Goal: Task Accomplishment & Management: Use online tool/utility

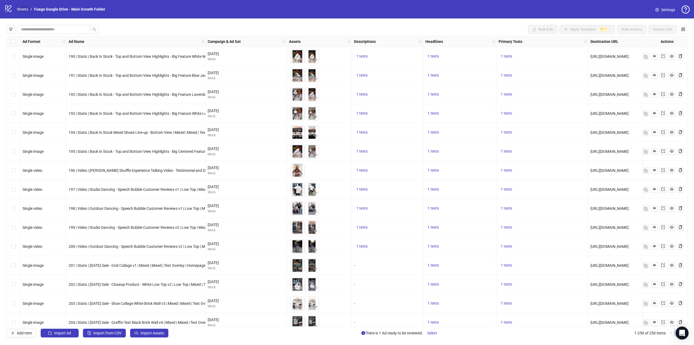
click at [27, 9] on link "Sheets" at bounding box center [23, 9] width 14 height 6
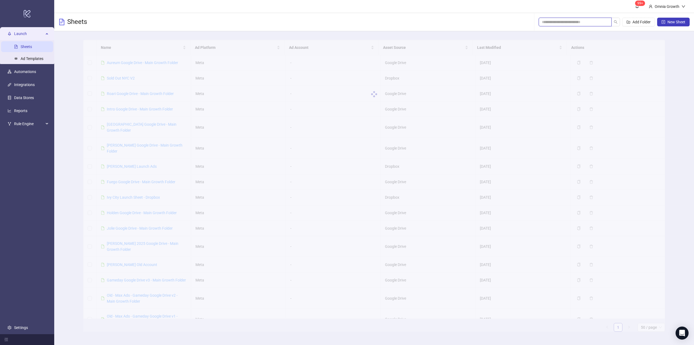
click at [579, 21] on input "search" at bounding box center [573, 22] width 62 height 6
type input "*****"
click at [156, 63] on link "Jolie Google Drive - Main Growth Folder" at bounding box center [140, 62] width 66 height 4
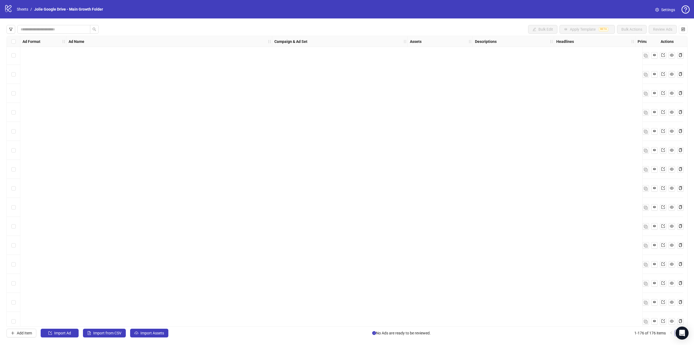
scroll to position [3064, 0]
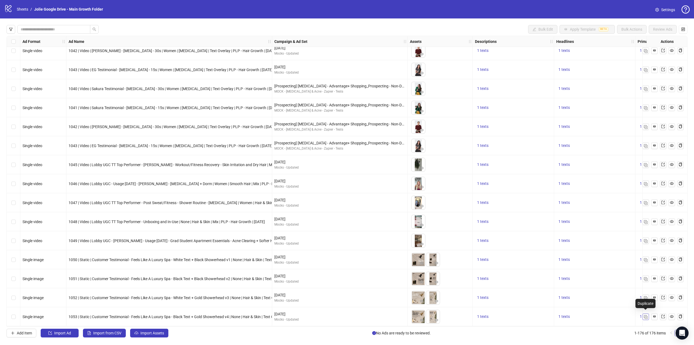
click at [647, 316] on img "button" at bounding box center [646, 317] width 4 height 4
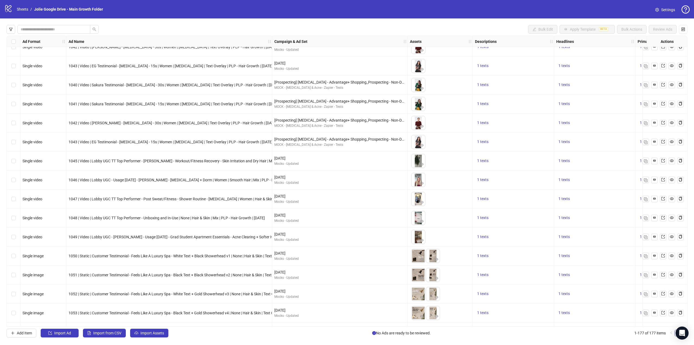
scroll to position [3083, 0]
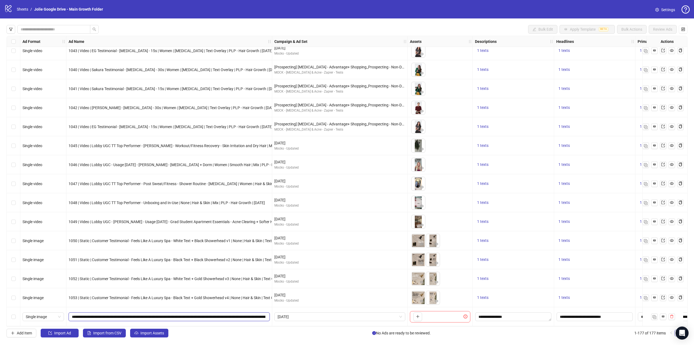
click at [124, 313] on input "**********" at bounding box center [169, 316] width 194 height 6
click at [111, 313] on input "**********" at bounding box center [169, 316] width 194 height 6
click at [100, 314] on input "**********" at bounding box center [169, 316] width 194 height 6
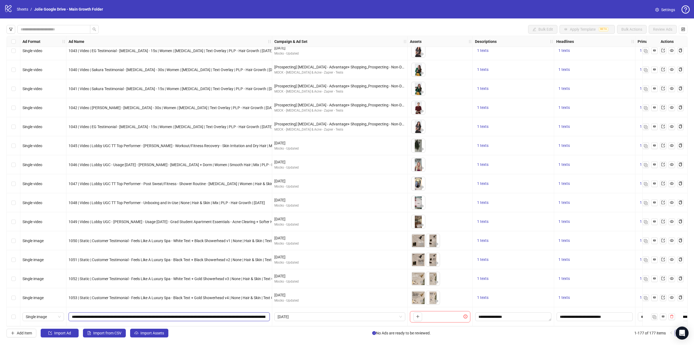
paste input "text"
type input "**********"
click at [47, 319] on div "Single image" at bounding box center [43, 316] width 41 height 9
click at [47, 269] on div "Carousel" at bounding box center [43, 269] width 33 height 6
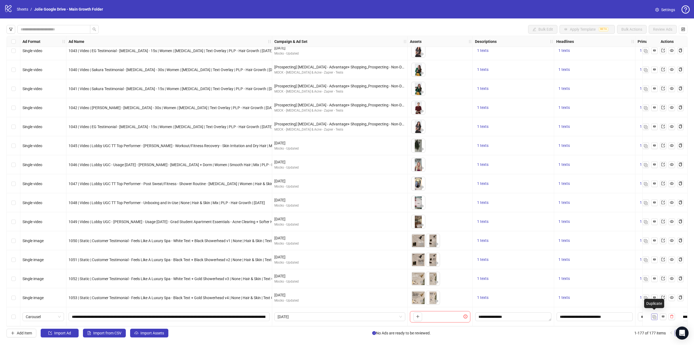
click at [653, 315] on img "button" at bounding box center [655, 317] width 4 height 4
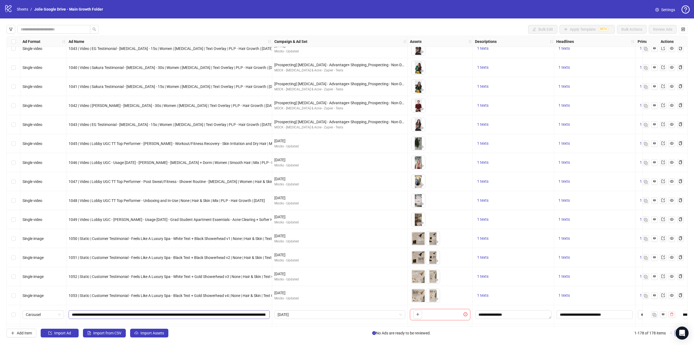
click at [141, 318] on span "**********" at bounding box center [169, 314] width 201 height 9
click at [142, 316] on input "**********" at bounding box center [169, 314] width 194 height 6
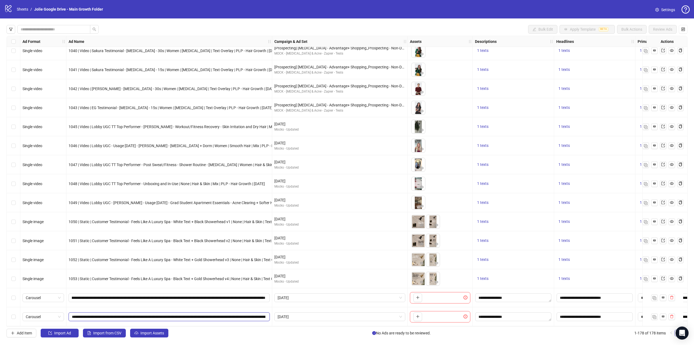
click at [147, 315] on input "**********" at bounding box center [169, 316] width 194 height 6
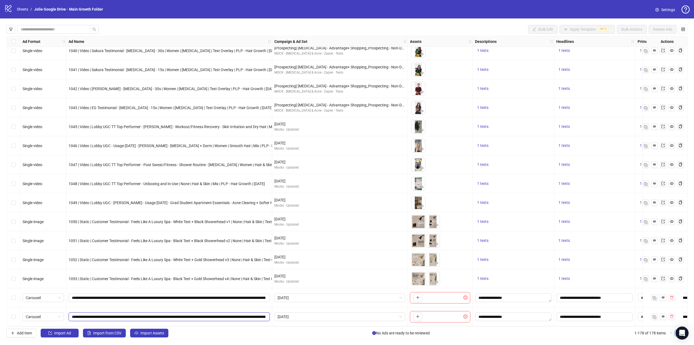
paste input "text"
type input "**********"
click at [167, 302] on div "**********" at bounding box center [169, 297] width 206 height 19
click at [654, 316] on span "button" at bounding box center [655, 316] width 4 height 4
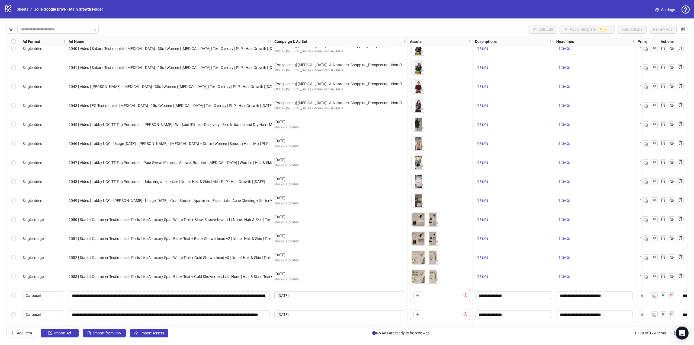
scroll to position [3121, 0]
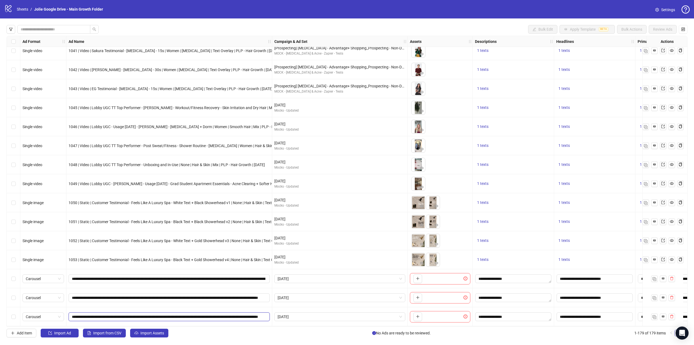
click at [146, 315] on input "**********" at bounding box center [169, 316] width 194 height 6
paste input "**********"
type input "**********"
click at [23, 314] on div "Carousel" at bounding box center [43, 316] width 41 height 9
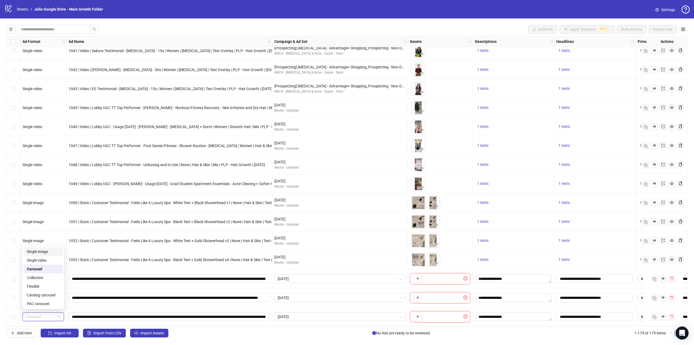
click at [40, 250] on div "Single image" at bounding box center [43, 251] width 33 height 6
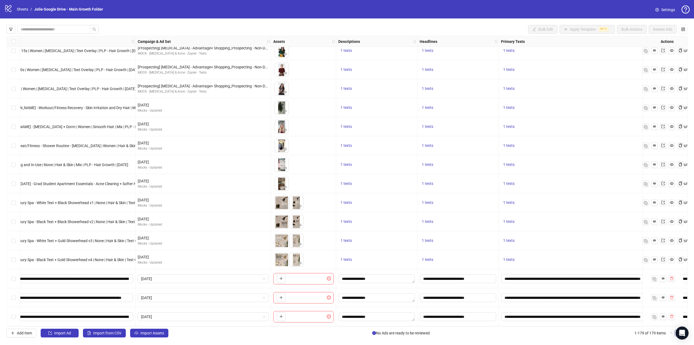
scroll to position [3121, 197]
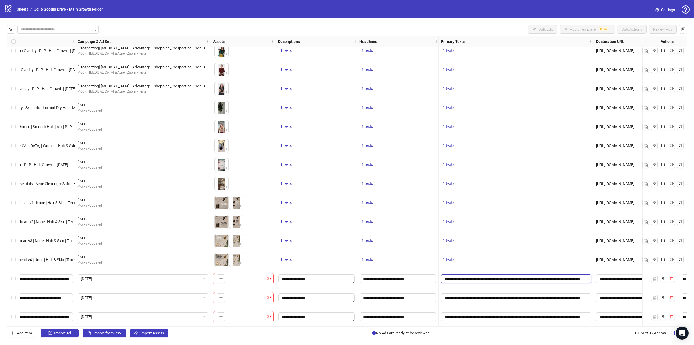
click at [578, 276] on textarea "**********" at bounding box center [516, 278] width 150 height 9
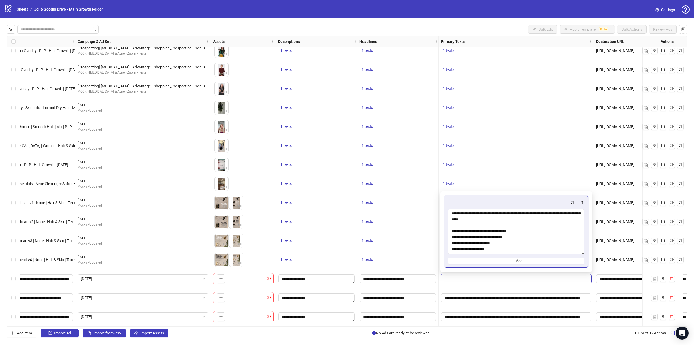
drag, startPoint x: 581, startPoint y: 312, endPoint x: 575, endPoint y: 343, distance: 31.2
click at [575, 343] on body "logo/logo-mobile Sheets / Jolie Google Drive - Main Growth Folder Settings Bulk…" at bounding box center [347, 172] width 694 height 345
click at [409, 242] on div "1 texts" at bounding box center [398, 240] width 77 height 7
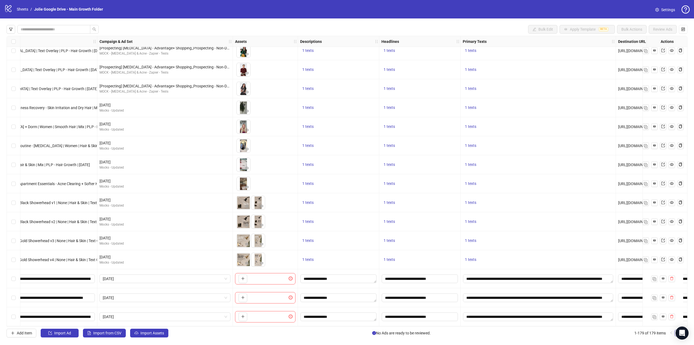
scroll to position [3121, 0]
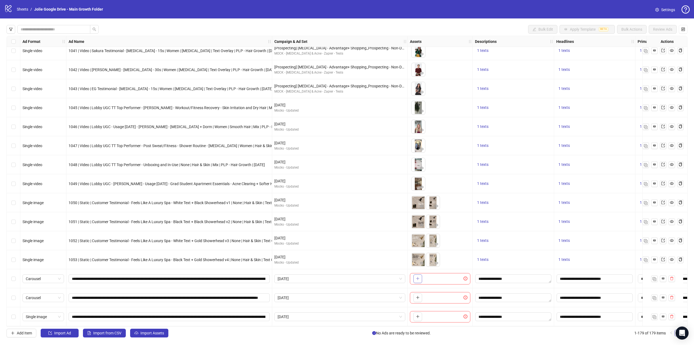
click at [418, 277] on icon "plus" at bounding box center [418, 278] width 4 height 4
click at [420, 275] on button "button" at bounding box center [418, 278] width 9 height 9
click at [418, 296] on icon "plus" at bounding box center [418, 297] width 4 height 4
click at [419, 314] on icon "plus" at bounding box center [418, 316] width 4 height 4
click at [446, 279] on span "+ 8" at bounding box center [446, 279] width 7 height 6
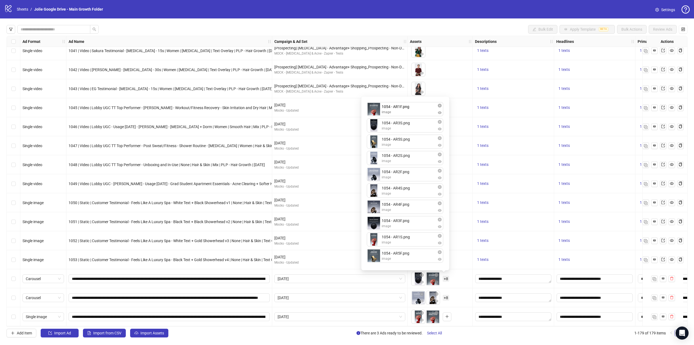
drag, startPoint x: 374, startPoint y: 131, endPoint x: 377, endPoint y: 113, distance: 18.6
click at [377, 113] on div "1054 - AR3S.png image 1054 - AR1F.png image 1054 - AR5S.png image 1054 - AR2S.p…" at bounding box center [405, 183] width 81 height 167
drag, startPoint x: 377, startPoint y: 159, endPoint x: 379, endPoint y: 126, distance: 33.7
click at [379, 126] on div "1054 - AR1F.png image 1054 - AR3S.png image 1054 - AR5S.png image 1054 - AR2S.p…" at bounding box center [405, 183] width 81 height 167
drag, startPoint x: 375, startPoint y: 190, endPoint x: 374, endPoint y: 152, distance: 38.0
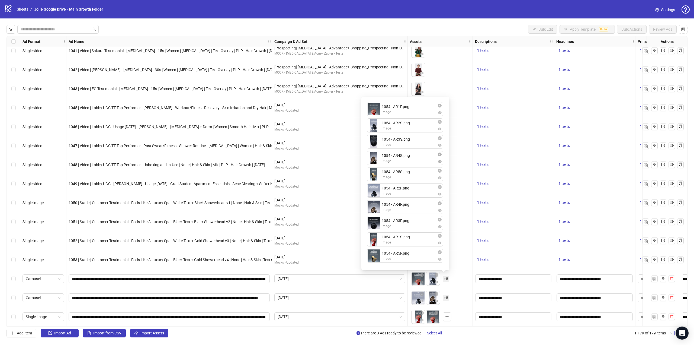
click at [374, 152] on div "1054 - AR1F.png image 1054 - AR2S.png image 1054 - AR3S.png image 1054 - AR5S.p…" at bounding box center [405, 183] width 81 height 167
drag, startPoint x: 373, startPoint y: 257, endPoint x: 375, endPoint y: 164, distance: 93.0
click at [375, 164] on div "1054 - AR1F.png image 1054 - AR2S.png image 1054 - AR3S.png image 1054 - AR4S.p…" at bounding box center [405, 183] width 81 height 167
drag, startPoint x: 377, startPoint y: 240, endPoint x: 379, endPoint y: 123, distance: 117.2
click at [379, 123] on div "1054 - AR1F.png image 1054 - AR2S.png image 1054 - AR3S.png image 1054 - AR5F.p…" at bounding box center [405, 183] width 81 height 167
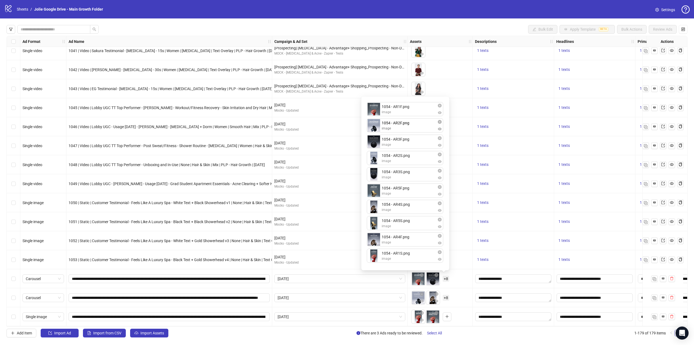
drag, startPoint x: 377, startPoint y: 225, endPoint x: 377, endPoint y: 127, distance: 97.9
click at [377, 127] on div "1054 - AR1F.png image 1054 - AR3F.png image 1054 - AR2S.png image 1054 - AR3S.p…" at bounding box center [405, 183] width 81 height 167
drag, startPoint x: 373, startPoint y: 242, endPoint x: 379, endPoint y: 160, distance: 82.1
click at [379, 160] on div "1054 - AR1F.png image 1054 - AR2F.png image 1054 - AR3F.png image 1054 - AR2S.p…" at bounding box center [405, 183] width 81 height 167
drag, startPoint x: 377, startPoint y: 210, endPoint x: 379, endPoint y: 177, distance: 33.4
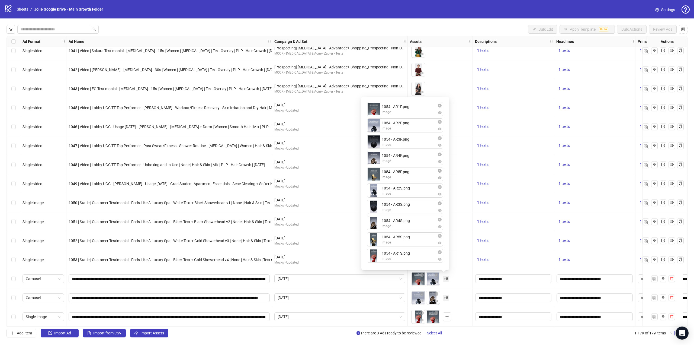
click at [379, 177] on div "1054 - AR1F.png image 1054 - AR2F.png image 1054 - AR3F.png image 1054 - AR4F.p…" at bounding box center [405, 183] width 81 height 167
drag, startPoint x: 379, startPoint y: 257, endPoint x: 378, endPoint y: 192, distance: 65.4
click at [378, 192] on div "1054 - AR1F.png image 1054 - AR2F.png image 1054 - AR3F.png image 1054 - AR4F.p…" at bounding box center [405, 183] width 81 height 167
click at [465, 247] on div "To pick up a draggable item, press the space bar. While dragging, use the arrow…" at bounding box center [440, 240] width 60 height 17
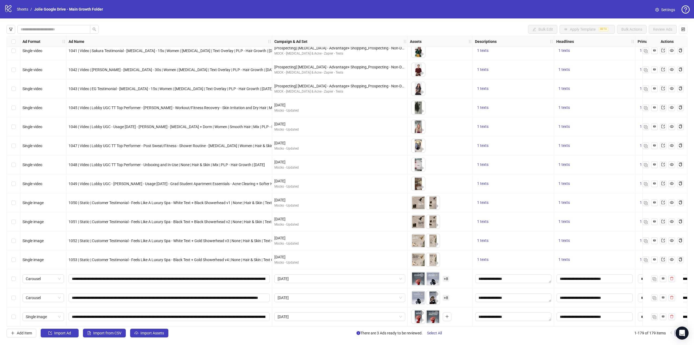
click at [446, 297] on span "+ 8" at bounding box center [446, 298] width 7 height 6
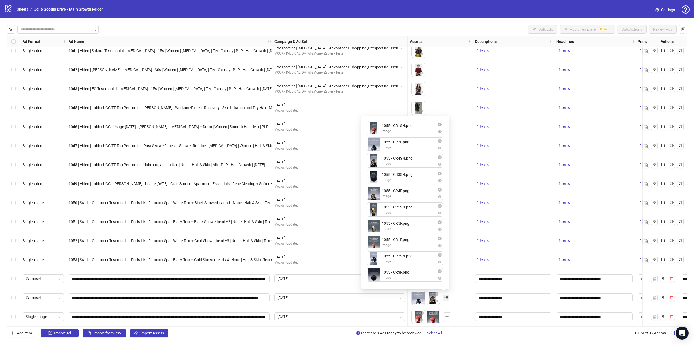
drag, startPoint x: 371, startPoint y: 260, endPoint x: 374, endPoint y: 128, distance: 132.7
click at [374, 128] on div "1055 - CR2F.png image 1055 - CR4SN.png image 1055 - CR3SN.png image 1055 - CR4F…" at bounding box center [405, 202] width 81 height 167
drag, startPoint x: 374, startPoint y: 129, endPoint x: 374, endPoint y: 251, distance: 122.8
drag, startPoint x: 375, startPoint y: 225, endPoint x: 377, endPoint y: 121, distance: 104.2
click at [377, 121] on div "1055 - CR2F.png image 1055 - CR4SN.png image 1055 - CR3SN.png image 1055 - CR4F…" at bounding box center [405, 202] width 81 height 167
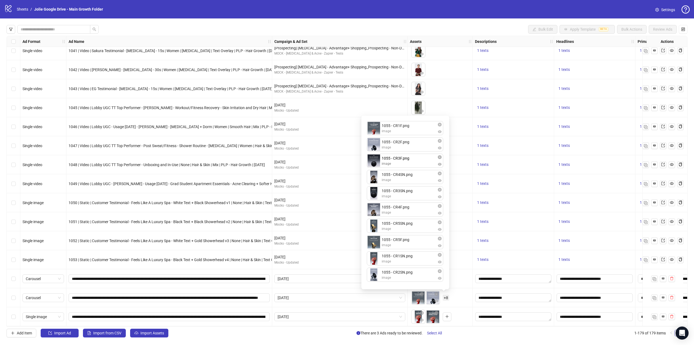
drag, startPoint x: 369, startPoint y: 279, endPoint x: 370, endPoint y: 164, distance: 114.7
click at [370, 164] on div "1055 - CR1F.png image 1055 - CR2F.png image 1055 - CR4SN.png image 1055 - CR3SN…" at bounding box center [405, 202] width 81 height 167
drag, startPoint x: 373, startPoint y: 244, endPoint x: 372, endPoint y: 180, distance: 64.8
click at [372, 180] on div "1055 - CR1F.png image 1055 - CR2F.png image 1055 - CR3F.png image 1055 - CR4SN.…" at bounding box center [405, 202] width 81 height 167
drag, startPoint x: 372, startPoint y: 228, endPoint x: 373, endPoint y: 182, distance: 46.1
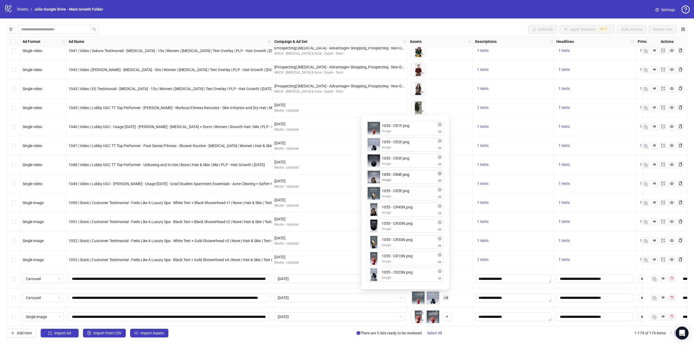
click at [373, 182] on div "1055 - CR1F.png image 1055 - CR2F.png image 1055 - CR3F.png image 1055 - CR5F.p…" at bounding box center [405, 202] width 81 height 167
drag, startPoint x: 370, startPoint y: 259, endPoint x: 372, endPoint y: 209, distance: 50.2
click at [372, 209] on div "1055 - CR1F.png image 1055 - CR2F.png image 1055 - CR3F.png image 1055 - CR4F.p…" at bounding box center [405, 202] width 81 height 167
drag, startPoint x: 371, startPoint y: 275, endPoint x: 373, endPoint y: 223, distance: 51.8
click at [373, 223] on div "1055 - CR1F.png image 1055 - CR2F.png image 1055 - CR3F.png image 1055 - CR4F.p…" at bounding box center [405, 202] width 81 height 167
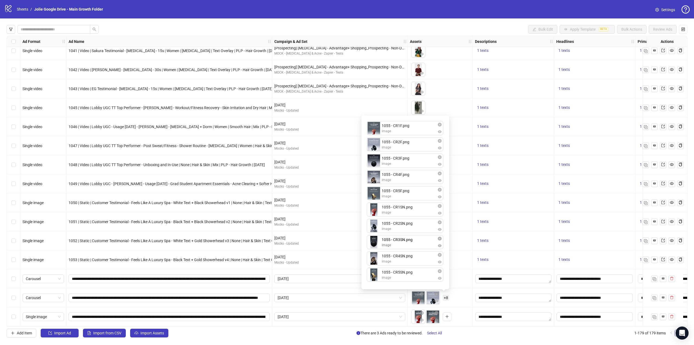
drag, startPoint x: 373, startPoint y: 260, endPoint x: 375, endPoint y: 248, distance: 11.7
click at [375, 246] on div "1055 - CR1F.png image 1055 - CR2F.png image 1055 - CR3F.png image 1055 - CR4F.p…" at bounding box center [405, 202] width 81 height 167
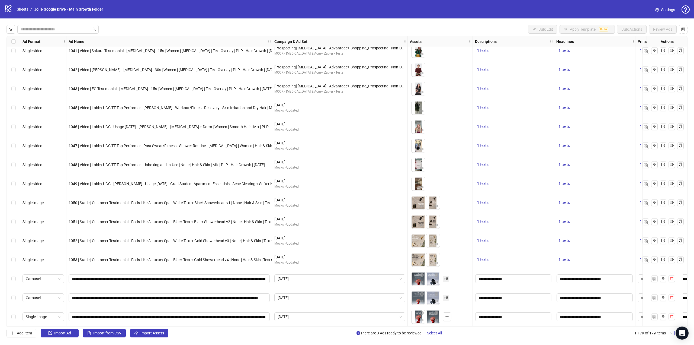
click at [195, 266] on div "1053 | Static | Customer Testimonial - Feels Like A Luxury Spa - Black Text + G…" at bounding box center [169, 259] width 206 height 19
drag, startPoint x: 432, startPoint y: 317, endPoint x: 422, endPoint y: 311, distance: 12.0
click at [418, 318] on body "logo/logo-mobile Sheets / Jolie Google Drive - Main Growth Folder Settings Bulk…" at bounding box center [347, 172] width 694 height 345
click at [16, 278] on div "Select row 177" at bounding box center [14, 278] width 14 height 19
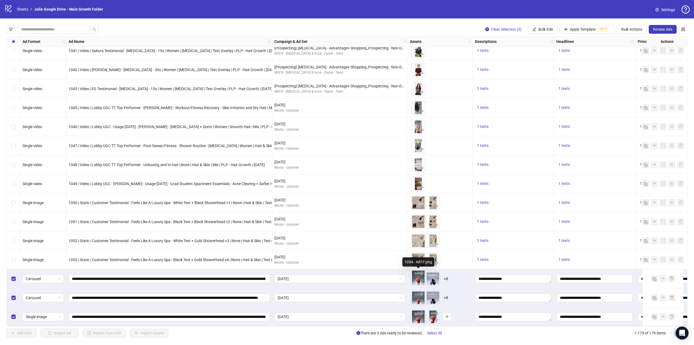
click at [417, 278] on body "logo/logo-mobile Sheets / Jolie Google Drive - Main Growth Folder Settings Clea…" at bounding box center [347, 172] width 694 height 345
click at [448, 277] on span "+ 8" at bounding box center [446, 279] width 7 height 6
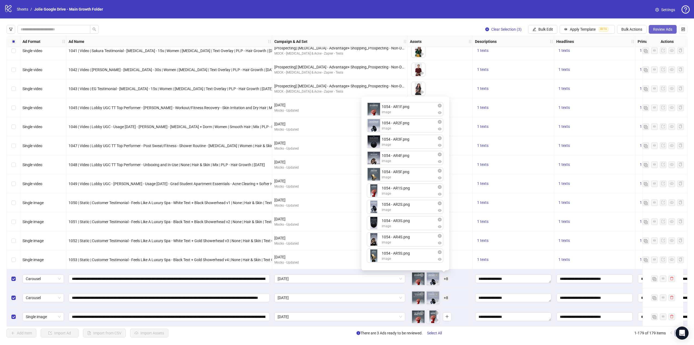
click at [669, 29] on span "Review Ads" at bounding box center [662, 29] width 19 height 4
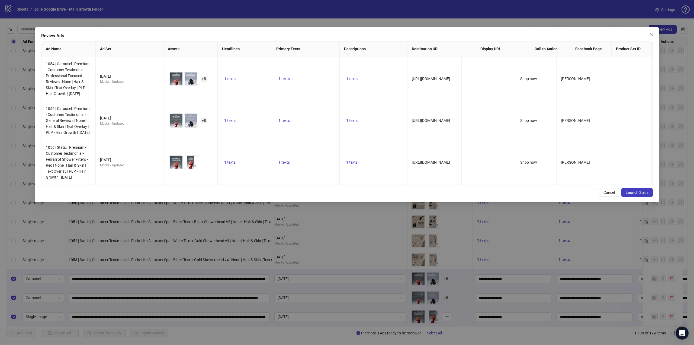
click at [638, 194] on span "Launch 3 ads" at bounding box center [637, 192] width 23 height 4
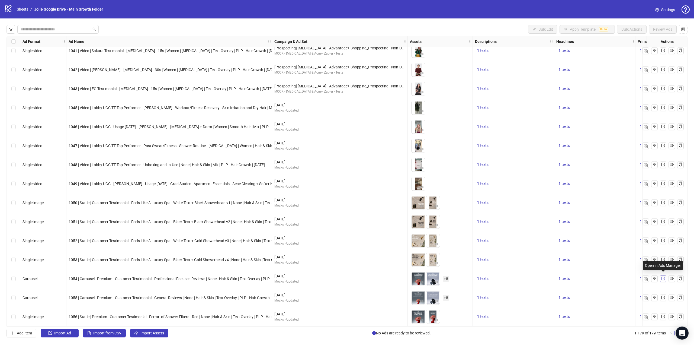
click at [666, 277] on link at bounding box center [663, 278] width 7 height 7
click at [664, 296] on icon "export" at bounding box center [663, 297] width 4 height 4
